Goal: Information Seeking & Learning: Learn about a topic

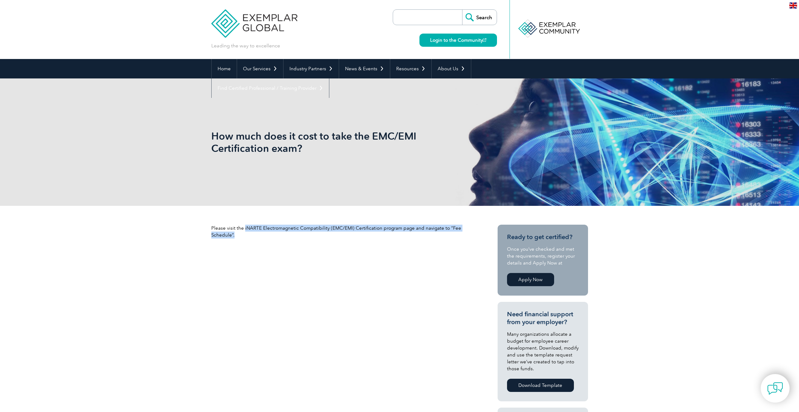
drag, startPoint x: 243, startPoint y: 227, endPoint x: 323, endPoint y: 239, distance: 80.5
click at [323, 239] on div "Please visit the iNARTE Electromagnetic Compatibility (EMC/EMI) Certification p…" at bounding box center [343, 234] width 264 height 19
drag, startPoint x: 303, startPoint y: 222, endPoint x: 250, endPoint y: 232, distance: 54.4
click at [250, 232] on p "Please visit the iNARTE Electromagnetic Compatibility (EMC/EMI) Certification p…" at bounding box center [343, 232] width 264 height 14
drag, startPoint x: 243, startPoint y: 228, endPoint x: 261, endPoint y: 238, distance: 20.2
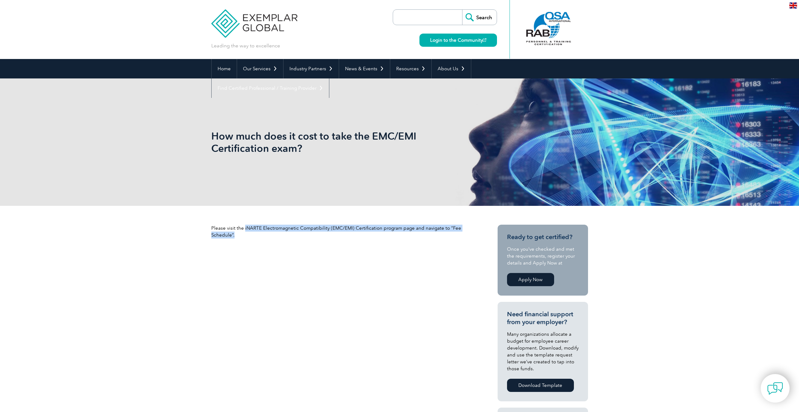
click at [261, 238] on p "Please visit the iNARTE Electromagnetic Compatibility (EMC/EMI) Certification p…" at bounding box center [343, 232] width 264 height 14
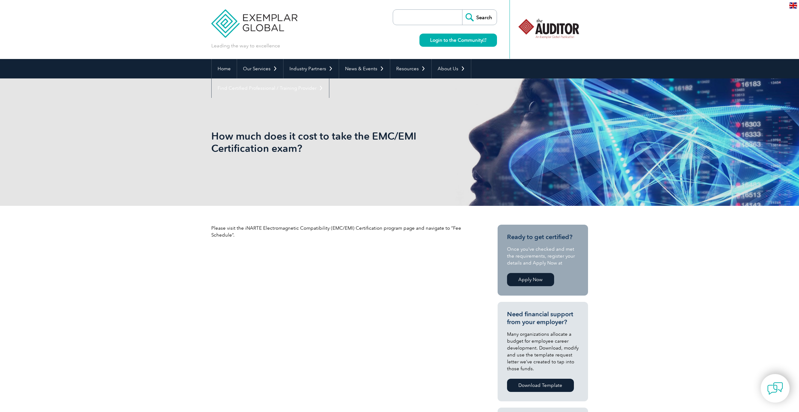
click at [452, 18] on input "search" at bounding box center [429, 17] width 66 height 15
type input "fee"
click at [462, 10] on input "Search" at bounding box center [479, 17] width 35 height 15
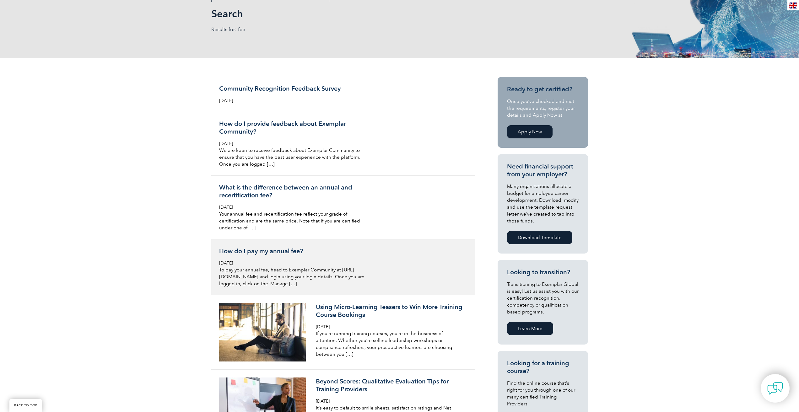
scroll to position [104, 0]
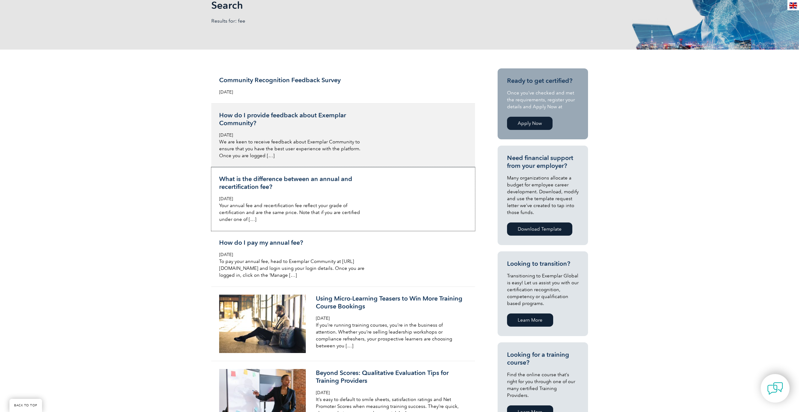
drag, startPoint x: 241, startPoint y: 171, endPoint x: 242, endPoint y: 162, distance: 9.1
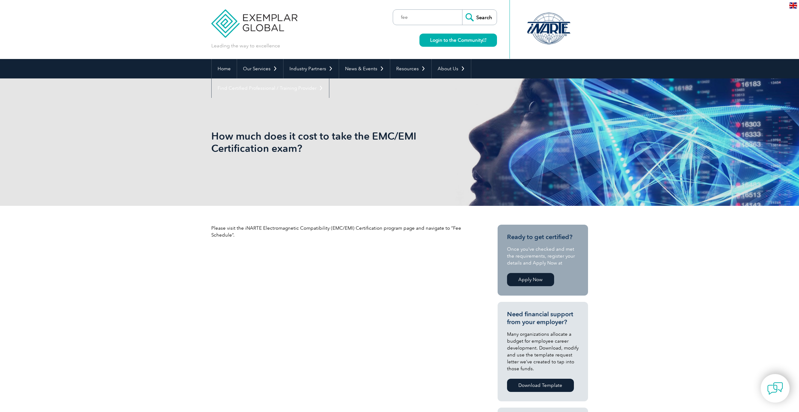
click at [536, 276] on link "Apply Now" at bounding box center [530, 279] width 47 height 13
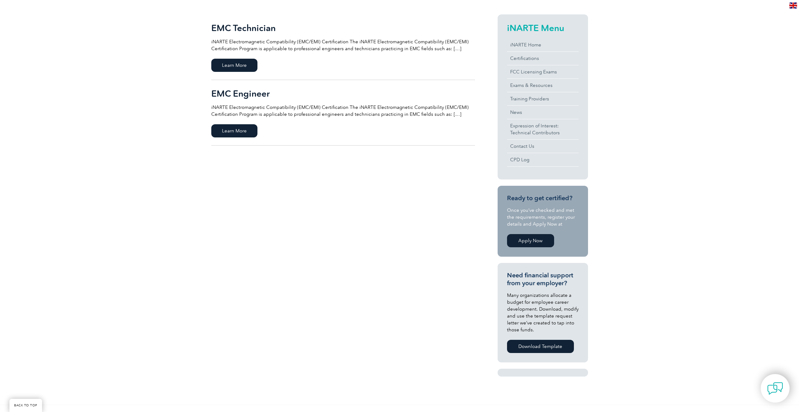
scroll to position [76, 0]
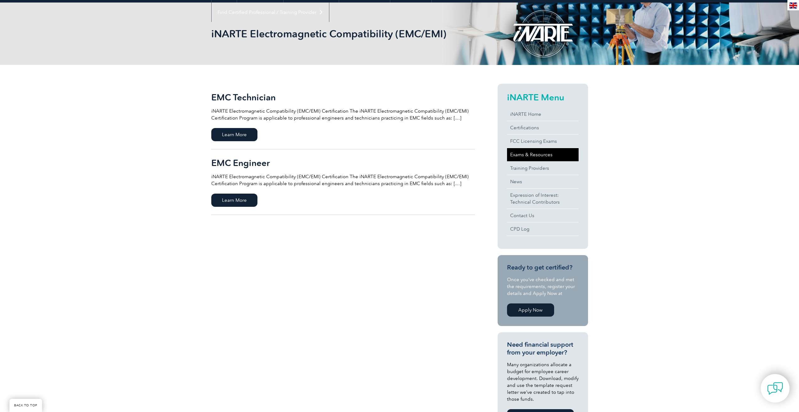
click at [554, 151] on link "Exams & Resources" at bounding box center [543, 154] width 72 height 13
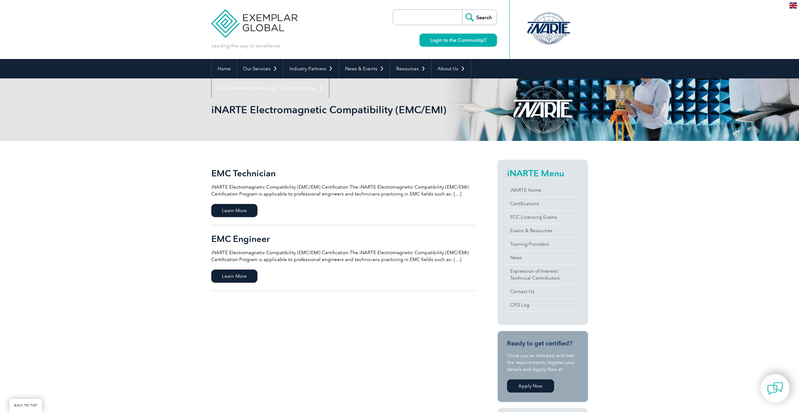
scroll to position [76, 0]
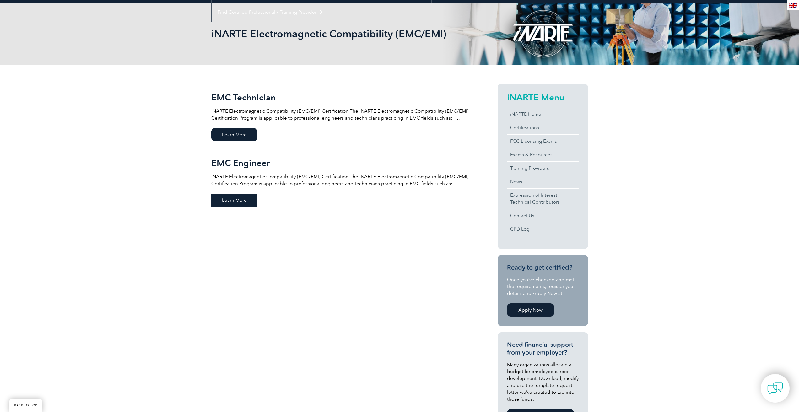
click at [244, 199] on span "Learn More" at bounding box center [234, 200] width 46 height 13
